Goal: Task Accomplishment & Management: Manage account settings

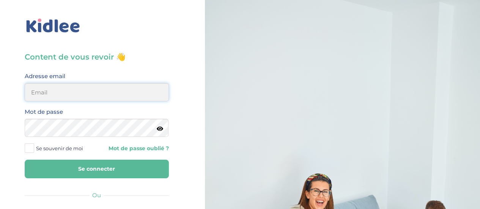
type input "mathilde.gartili@gmail.com"
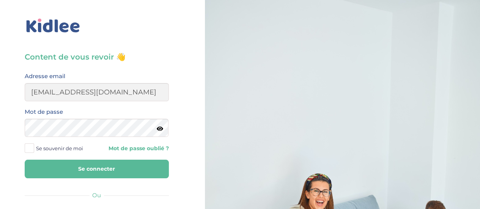
click at [96, 165] on button "Se connecter" at bounding box center [97, 169] width 144 height 19
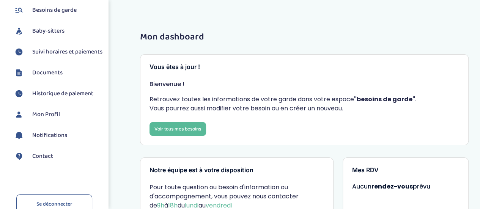
scroll to position [76, 0]
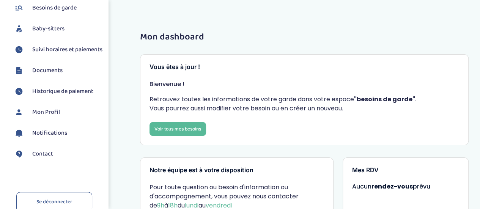
click at [56, 54] on span "Suivi horaires et paiements" at bounding box center [67, 49] width 70 height 9
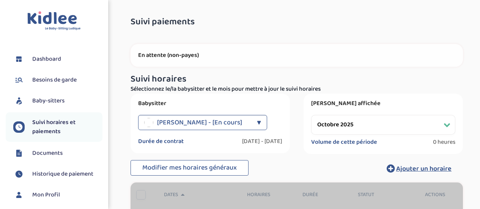
select select "octobre 2025"
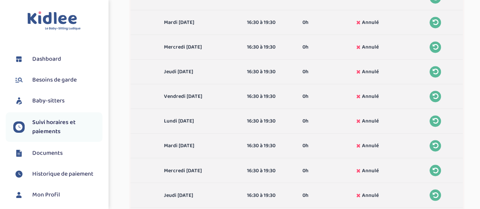
scroll to position [569, 0]
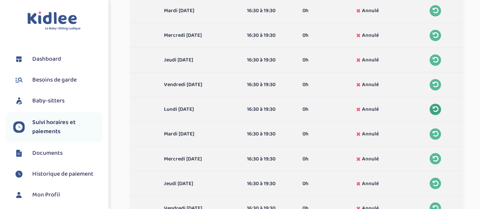
click at [433, 106] on icon at bounding box center [435, 109] width 6 height 7
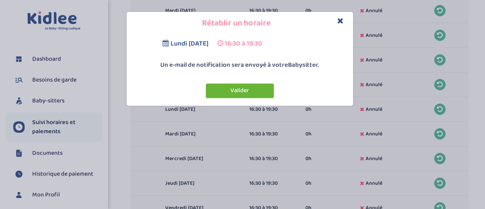
click at [247, 88] on button "Valider" at bounding box center [240, 90] width 68 height 15
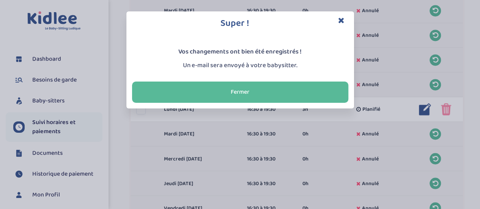
click at [435, 119] on div "Super ! Vos changements ont bien été enregistrés ! Un e-mail sera envoyé à votr…" at bounding box center [240, 104] width 480 height 209
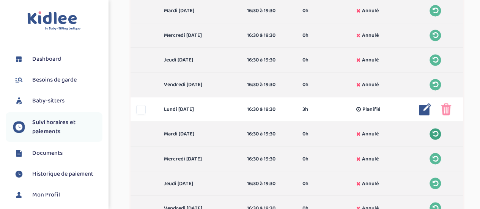
click at [434, 130] on icon at bounding box center [435, 133] width 6 height 7
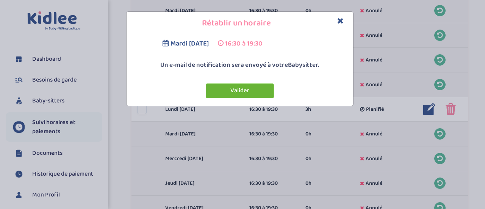
click at [229, 90] on button "Valider" at bounding box center [240, 90] width 68 height 15
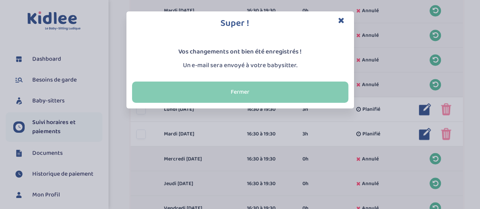
click at [261, 88] on button "Fermer" at bounding box center [240, 92] width 216 height 21
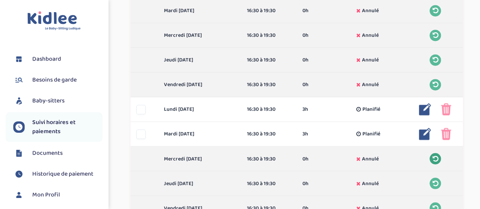
click at [435, 155] on icon at bounding box center [435, 158] width 6 height 7
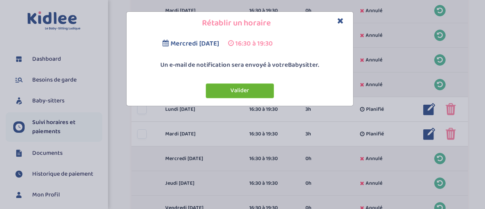
click at [237, 90] on button "Valider" at bounding box center [240, 90] width 68 height 15
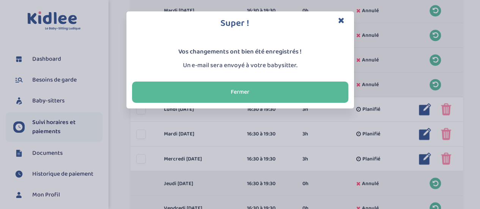
click at [435, 168] on div "Super ! Vos changements ont bien été enregistrés ! Un e-mail sera envoyé à votr…" at bounding box center [240, 104] width 480 height 209
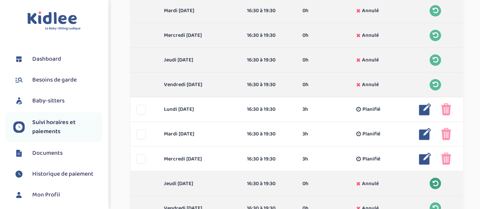
click at [436, 180] on icon at bounding box center [435, 183] width 6 height 7
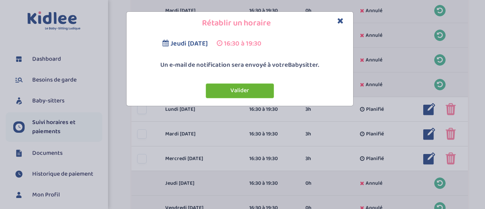
click at [251, 94] on button "Valider" at bounding box center [240, 90] width 68 height 15
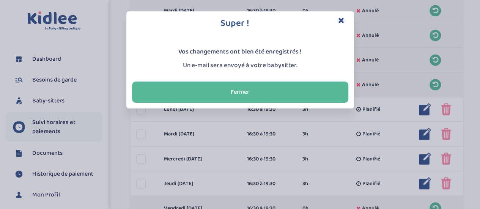
click at [437, 197] on div "Super ! Vos changements ont bien été enregistrés ! Un e-mail sera envoyé à votr…" at bounding box center [240, 104] width 480 height 209
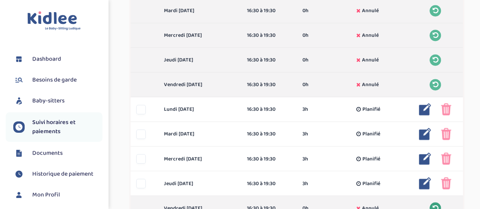
click at [436, 204] on icon at bounding box center [435, 207] width 6 height 7
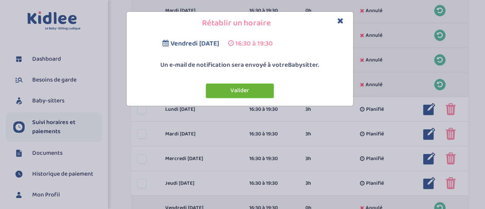
click at [240, 91] on button "Valider" at bounding box center [240, 90] width 68 height 15
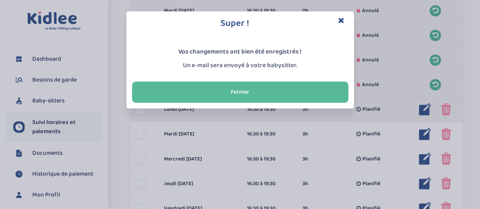
click at [295, 86] on button "Fermer" at bounding box center [240, 92] width 216 height 21
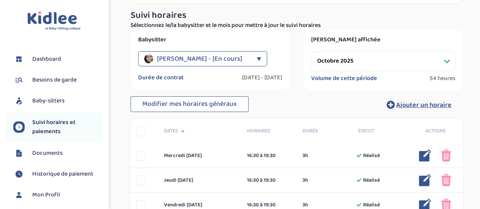
scroll to position [0, 0]
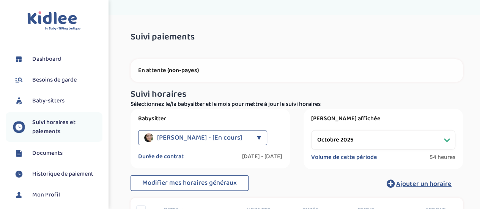
click at [67, 174] on span "Historique de paiement" at bounding box center [62, 174] width 61 height 9
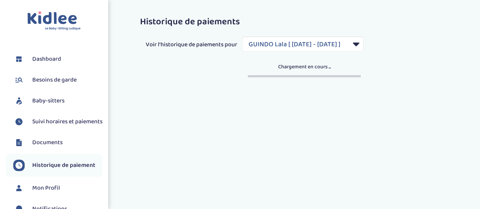
select select "1861"
